Goal: Transaction & Acquisition: Purchase product/service

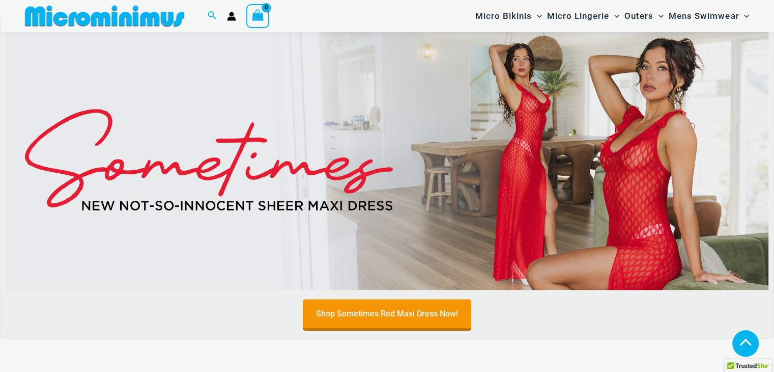
scroll to position [346, 0]
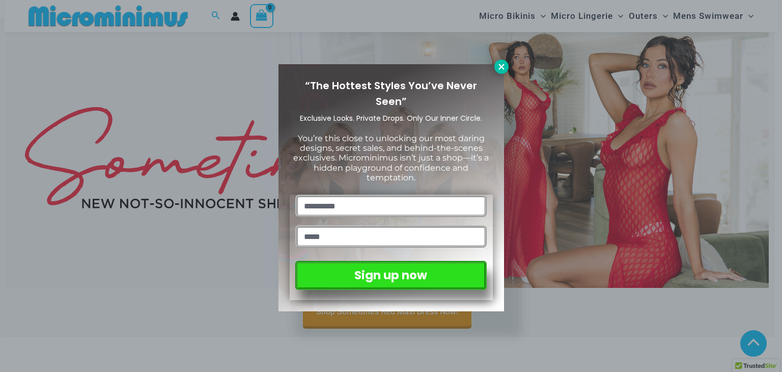
click at [501, 65] on icon at bounding box center [501, 66] width 9 height 9
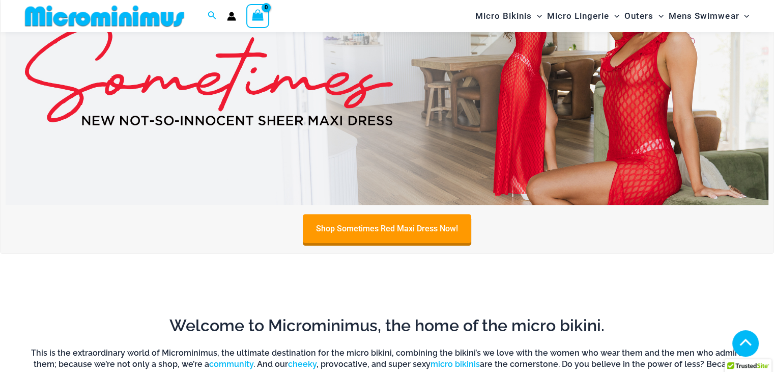
scroll to position [430, 0]
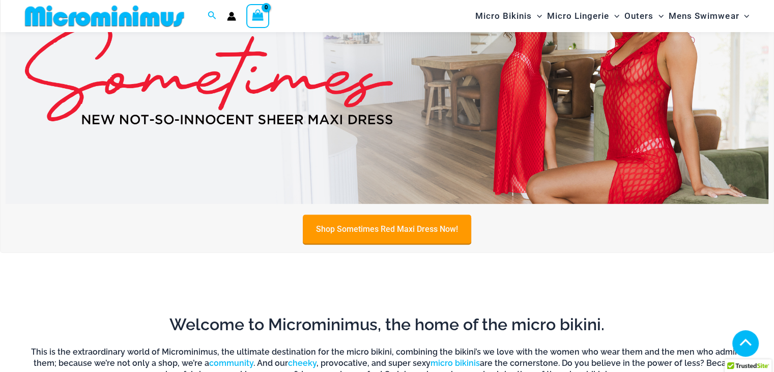
click at [413, 240] on link "Shop Sometimes Red Maxi Dress Now!" at bounding box center [387, 228] width 168 height 29
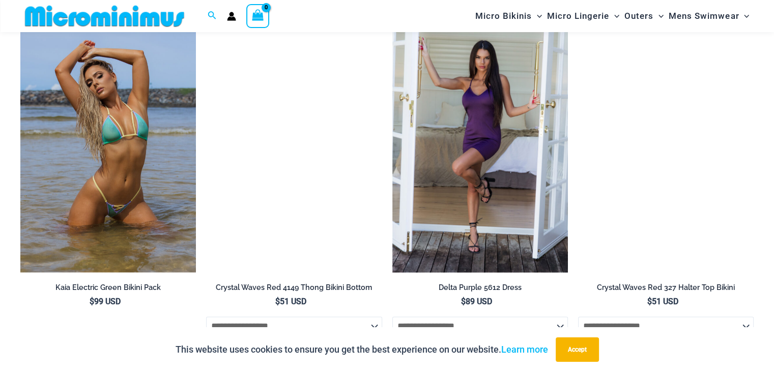
scroll to position [1227, 0]
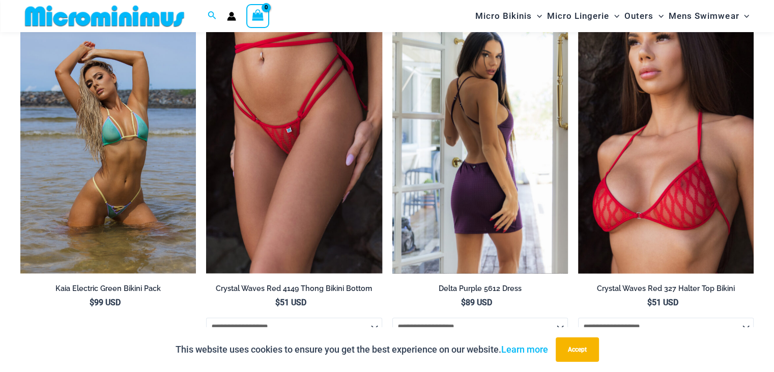
click at [505, 119] on img at bounding box center [480, 141] width 176 height 264
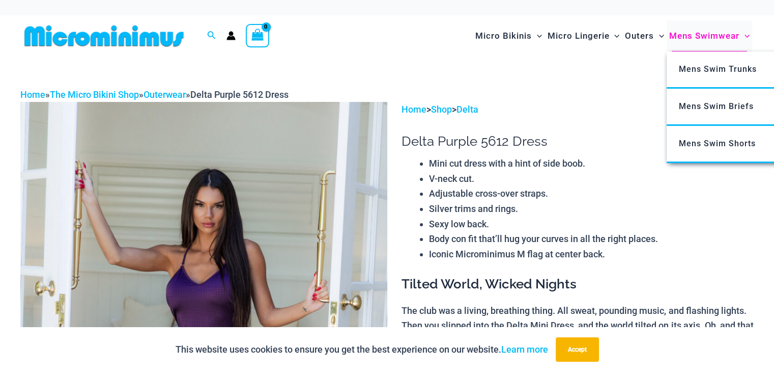
click at [712, 35] on span "Mens Swimwear" at bounding box center [704, 36] width 70 height 26
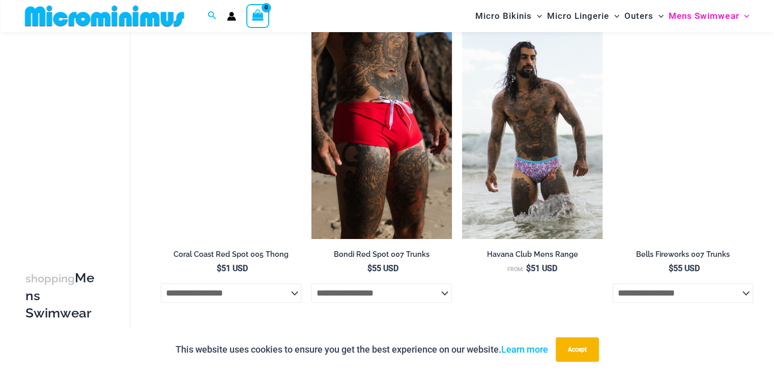
scroll to position [781, 0]
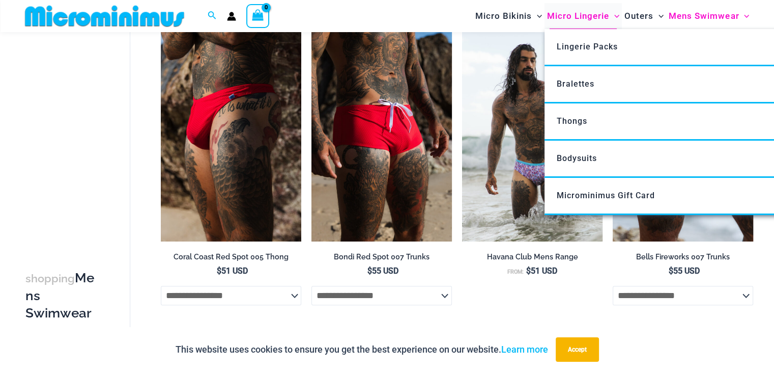
click at [599, 16] on span "Micro Lingerie" at bounding box center [578, 16] width 62 height 26
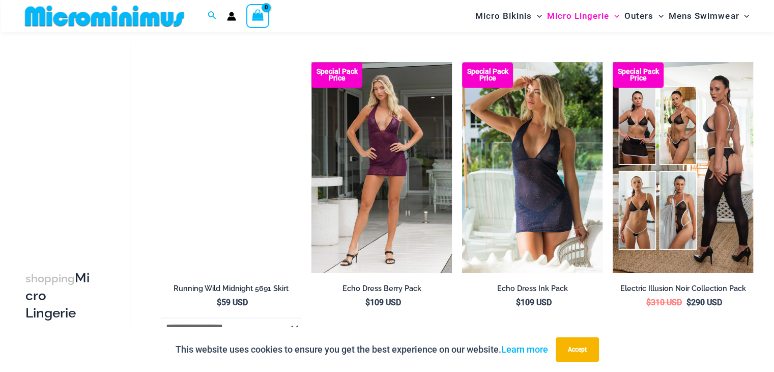
scroll to position [1374, 0]
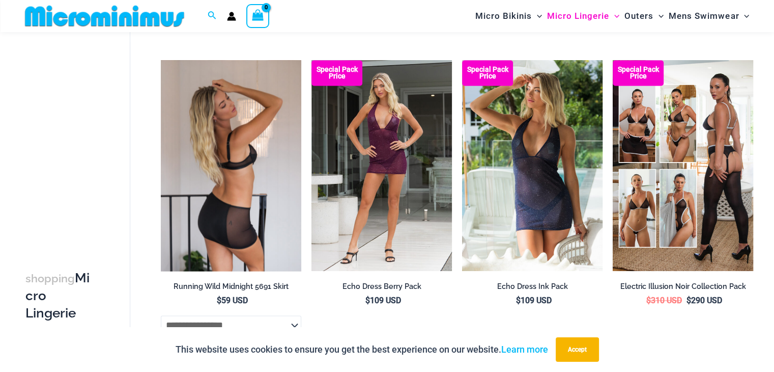
click at [246, 146] on img at bounding box center [231, 165] width 140 height 211
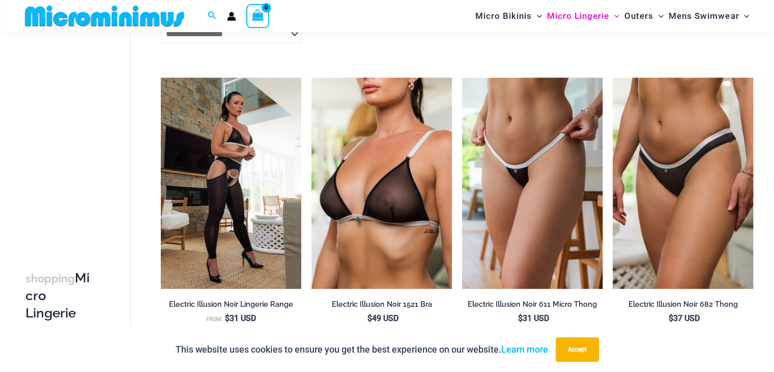
scroll to position [1696, 0]
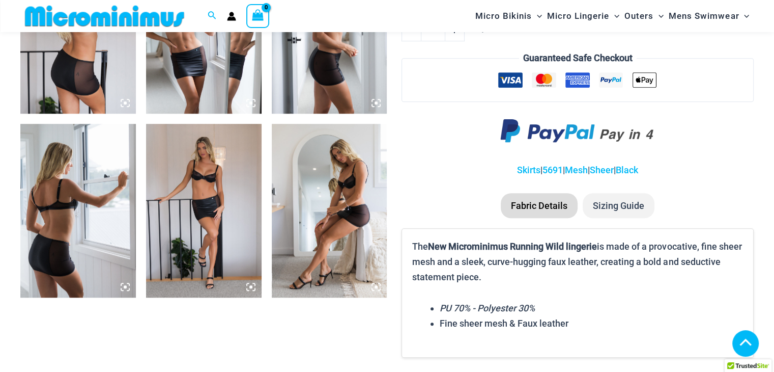
scroll to position [716, 0]
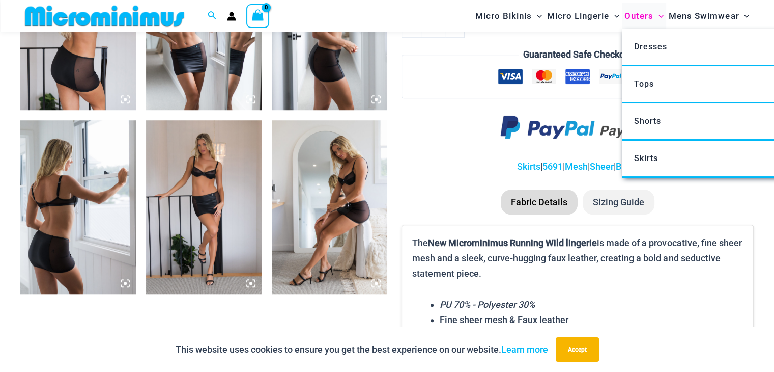
click at [655, 15] on span "Menu Toggle" at bounding box center [659, 16] width 10 height 10
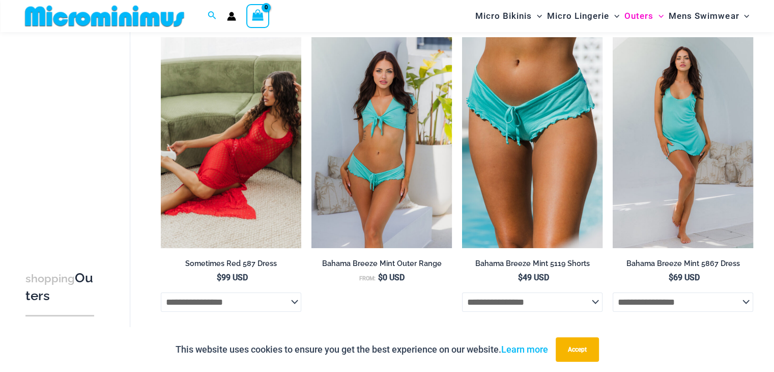
scroll to position [146, 0]
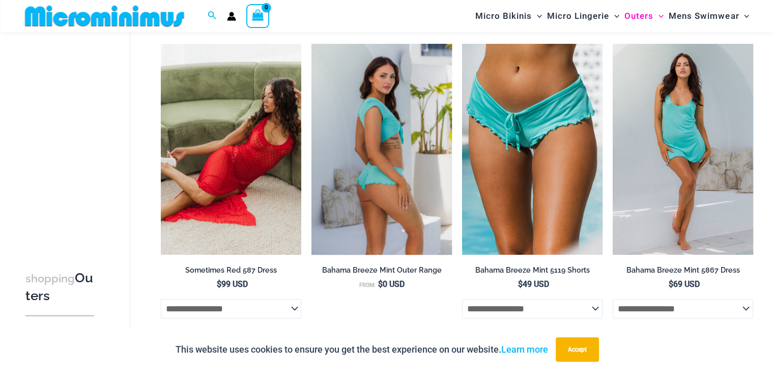
click at [409, 115] on img at bounding box center [382, 149] width 140 height 211
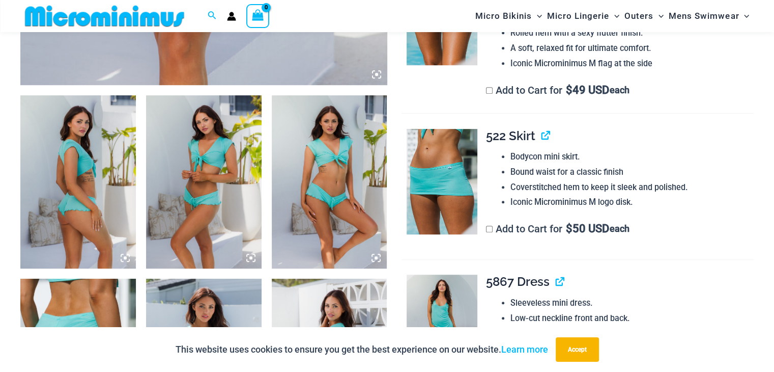
scroll to position [528, 0]
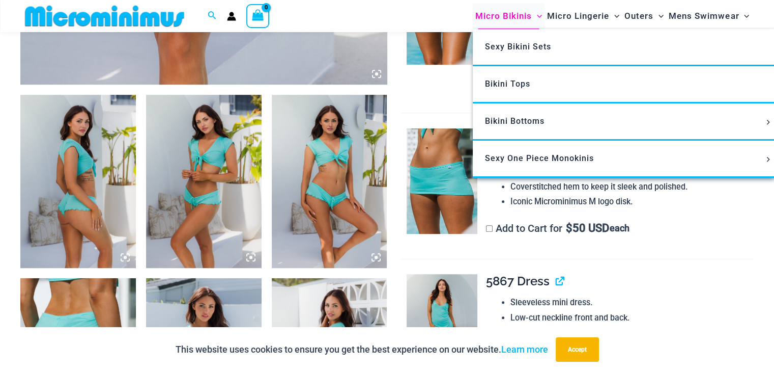
click at [518, 14] on span "Micro Bikinis" at bounding box center [503, 16] width 56 height 26
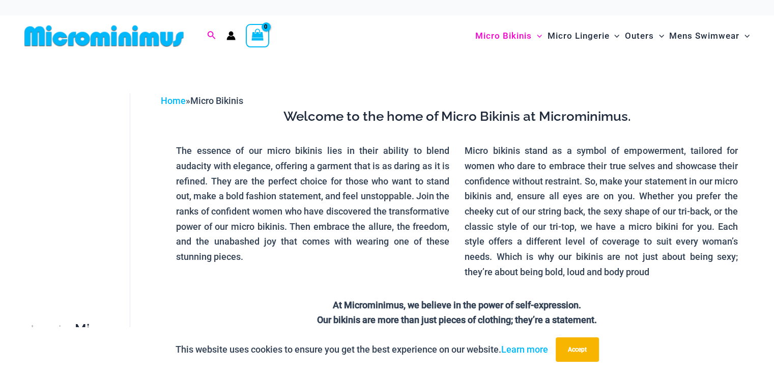
click at [211, 35] on icon "Search icon link" at bounding box center [211, 35] width 8 height 9
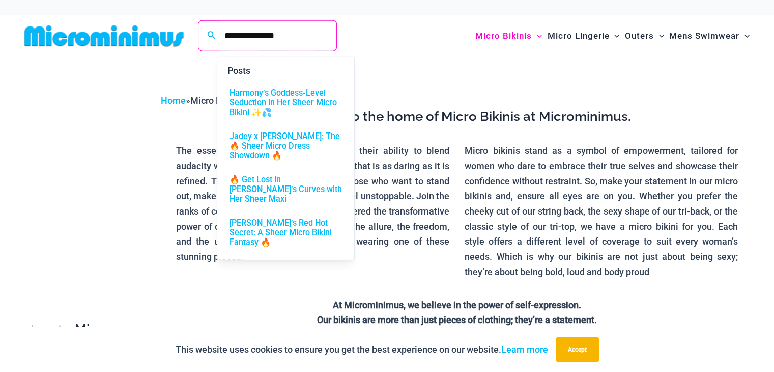
type input "**********"
click button "Search" at bounding box center [0, 0] width 0 height 0
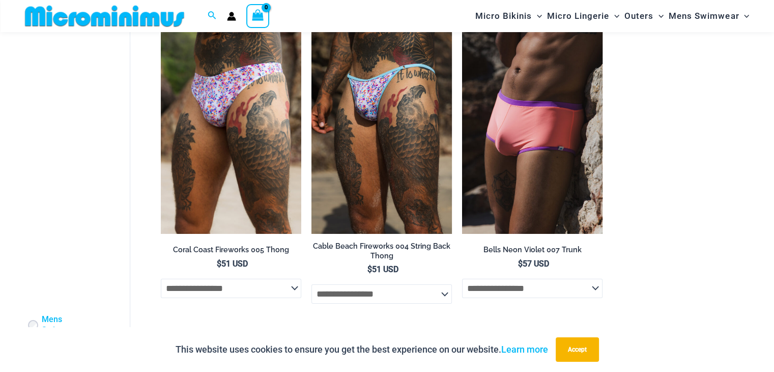
scroll to position [90, 0]
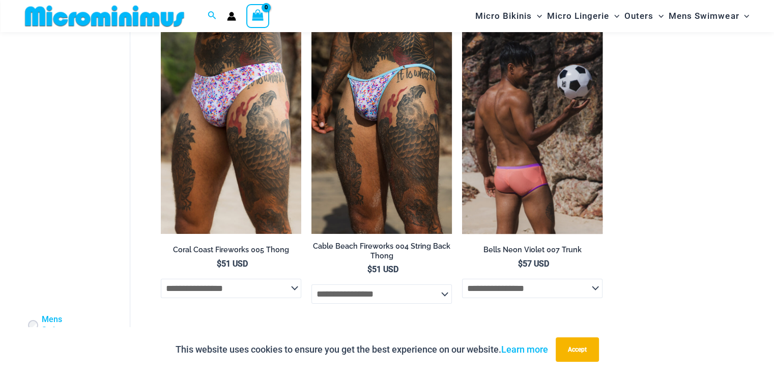
click at [557, 153] on img at bounding box center [532, 128] width 140 height 211
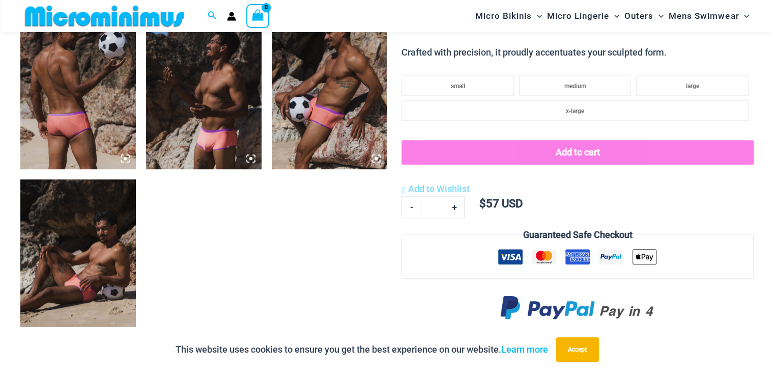
scroll to position [657, 0]
click at [90, 104] on img at bounding box center [78, 82] width 116 height 173
